Goal: Transaction & Acquisition: Purchase product/service

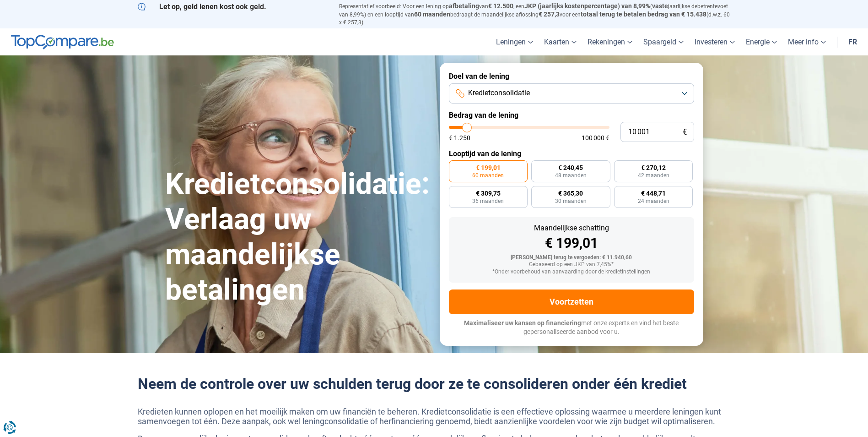
type input "46 000"
type input "46000"
click at [522, 126] on input "range" at bounding box center [529, 127] width 161 height 3
radio input "false"
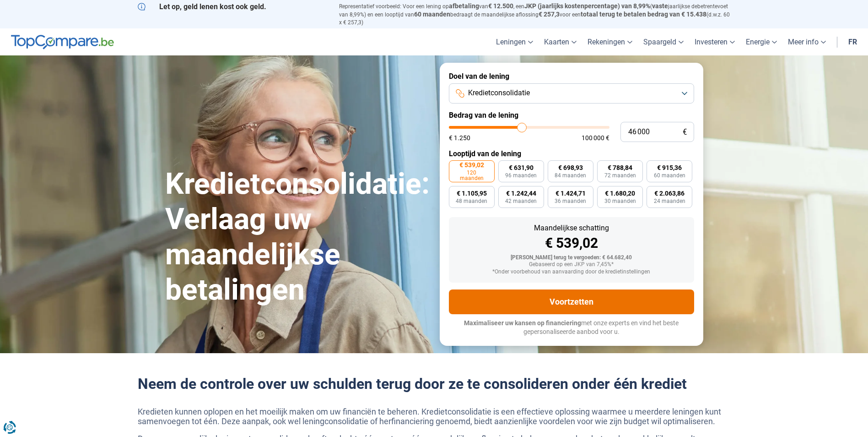
click at [562, 296] on button "Voortzetten" at bounding box center [571, 301] width 245 height 25
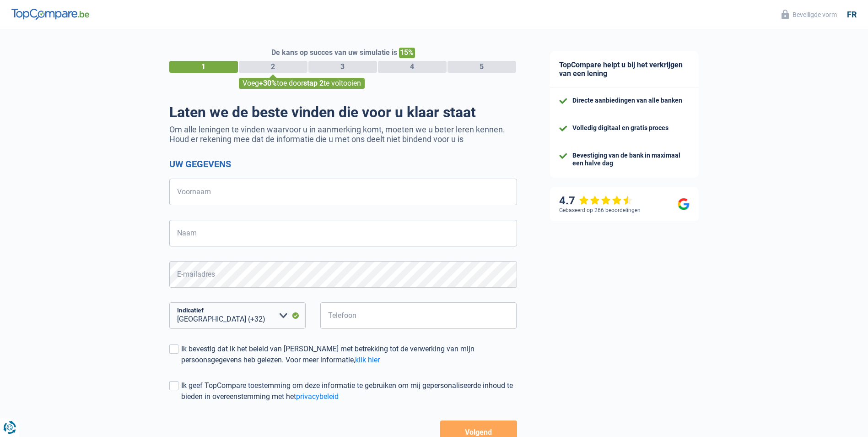
select select "32"
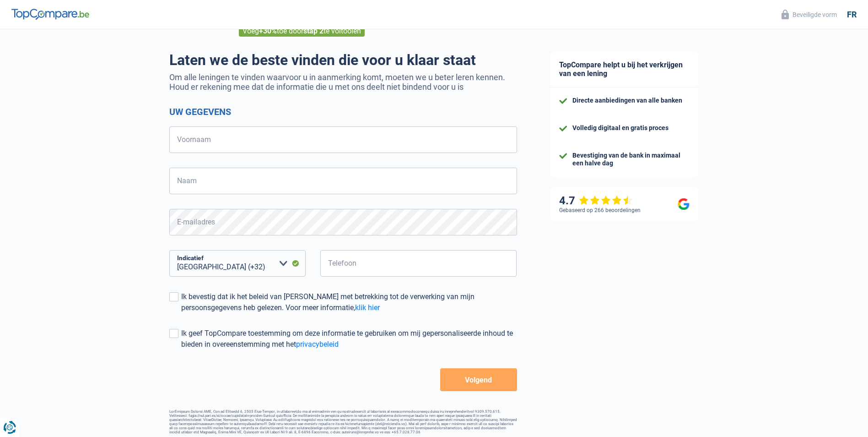
scroll to position [60, 0]
